Goal: Find specific page/section: Find specific page/section

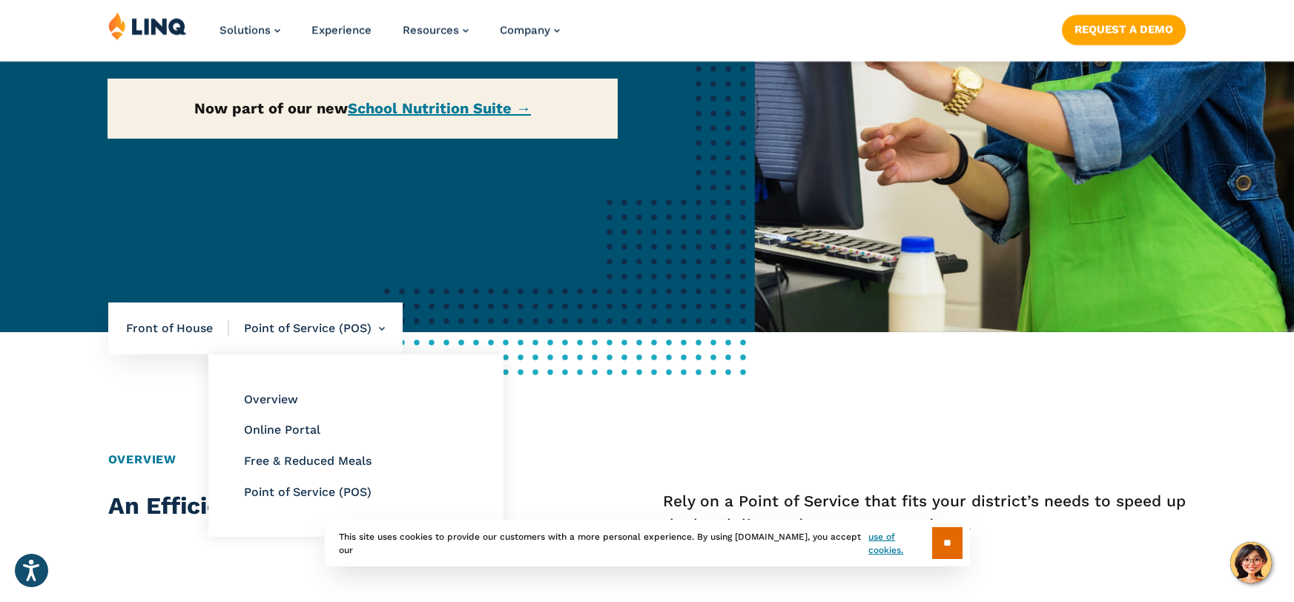
scroll to position [376, 0]
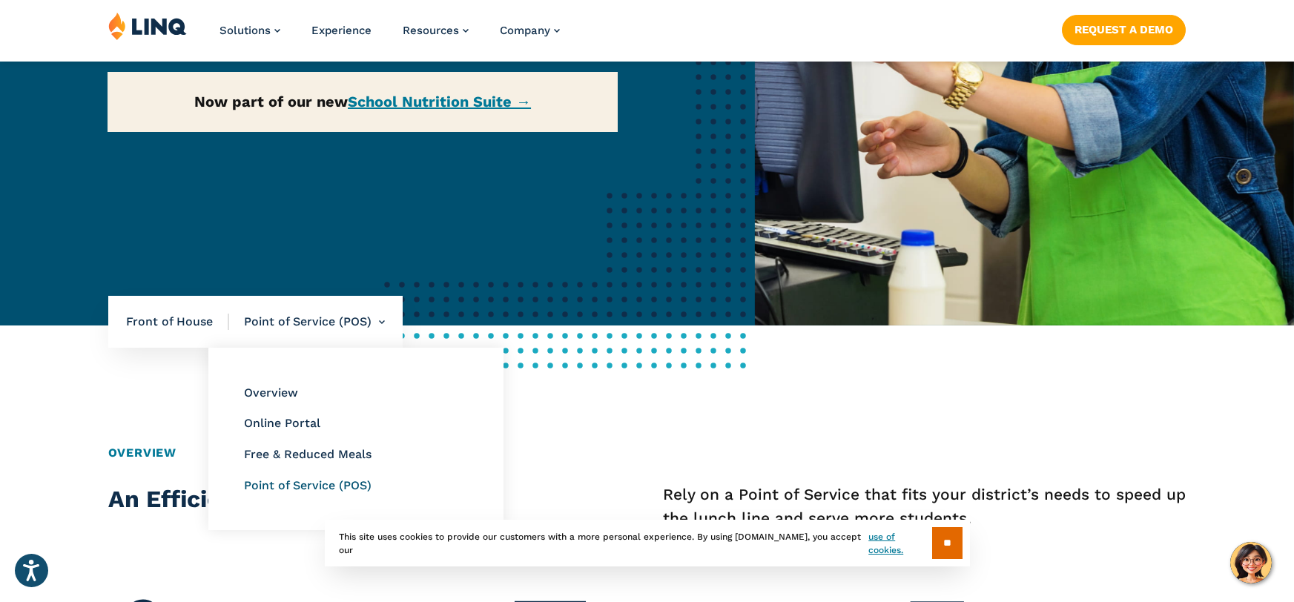
click at [300, 489] on link "Point of Service (POS)" at bounding box center [308, 485] width 128 height 14
